Goal: Task Accomplishment & Management: Manage account settings

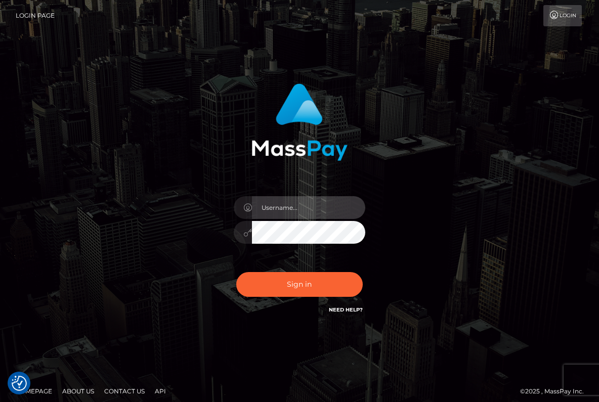
type input "[DOMAIN_NAME][EMAIL_ADDRESS][DOMAIN_NAME]"
click at [299, 285] on button "Sign in" at bounding box center [299, 284] width 127 height 25
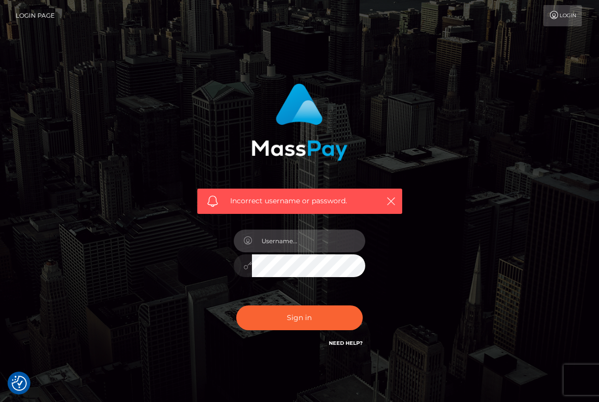
type input "[DOMAIN_NAME][EMAIL_ADDRESS][DOMAIN_NAME]"
click at [316, 325] on button "Sign in" at bounding box center [299, 318] width 127 height 25
click at [302, 242] on input "text" at bounding box center [308, 241] width 113 height 23
type input "Bella2you.now@gmail.com"
click at [219, 256] on div "Incorrect username or password. Bella2you.now@gmail.com" at bounding box center [300, 216] width 220 height 281
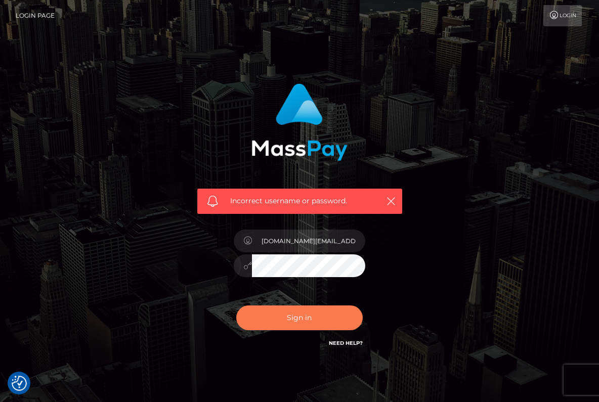
click at [321, 307] on button "Sign in" at bounding box center [299, 318] width 127 height 25
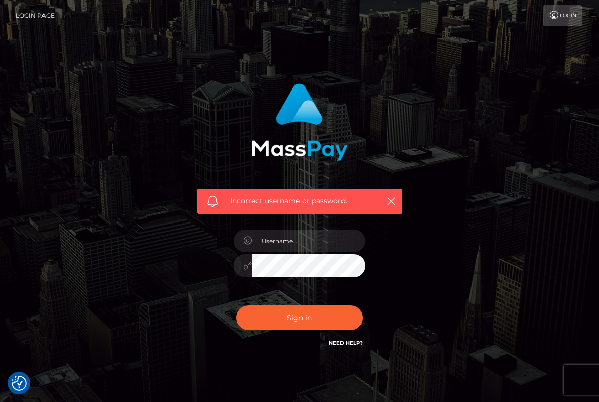
click at [556, 17] on icon at bounding box center [554, 15] width 11 height 8
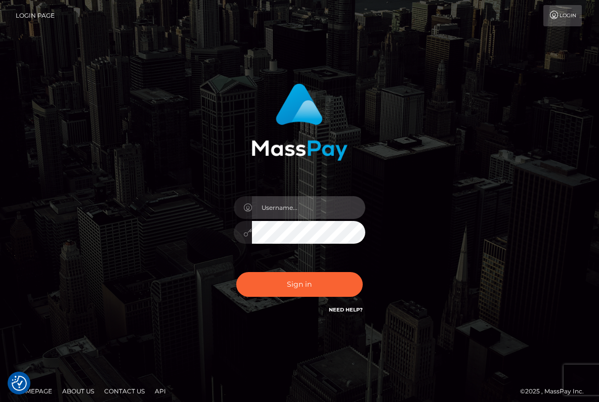
type input "[DOMAIN_NAME][EMAIL_ADDRESS][DOMAIN_NAME]"
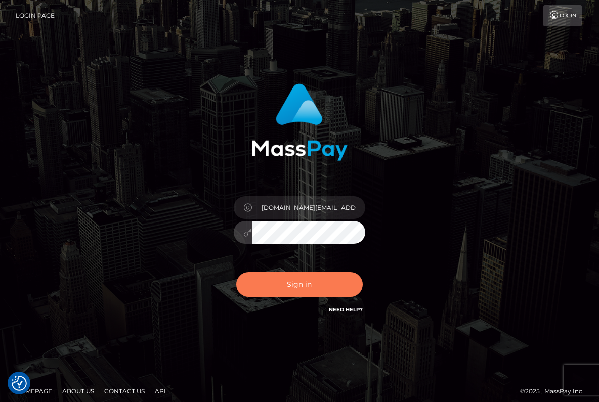
click at [330, 287] on button "Sign in" at bounding box center [299, 284] width 127 height 25
